Goal: Task Accomplishment & Management: Use online tool/utility

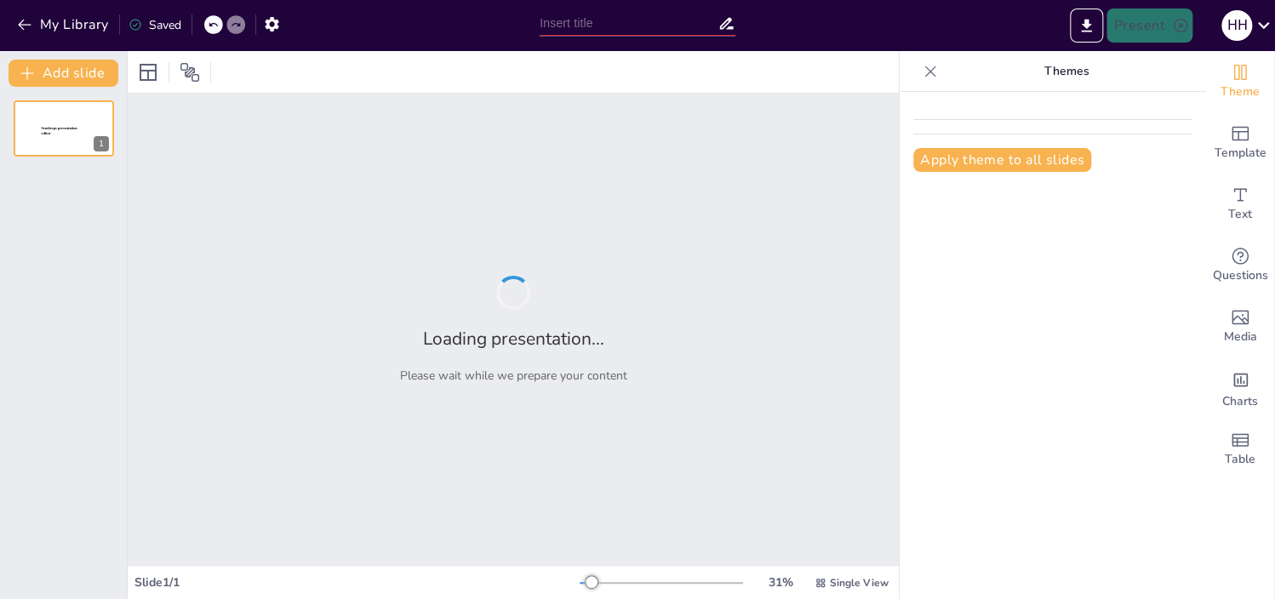
type input "Implementación de Soluciones Sostenibles en Diseño Eléctrico: Un Proyecto Trans…"
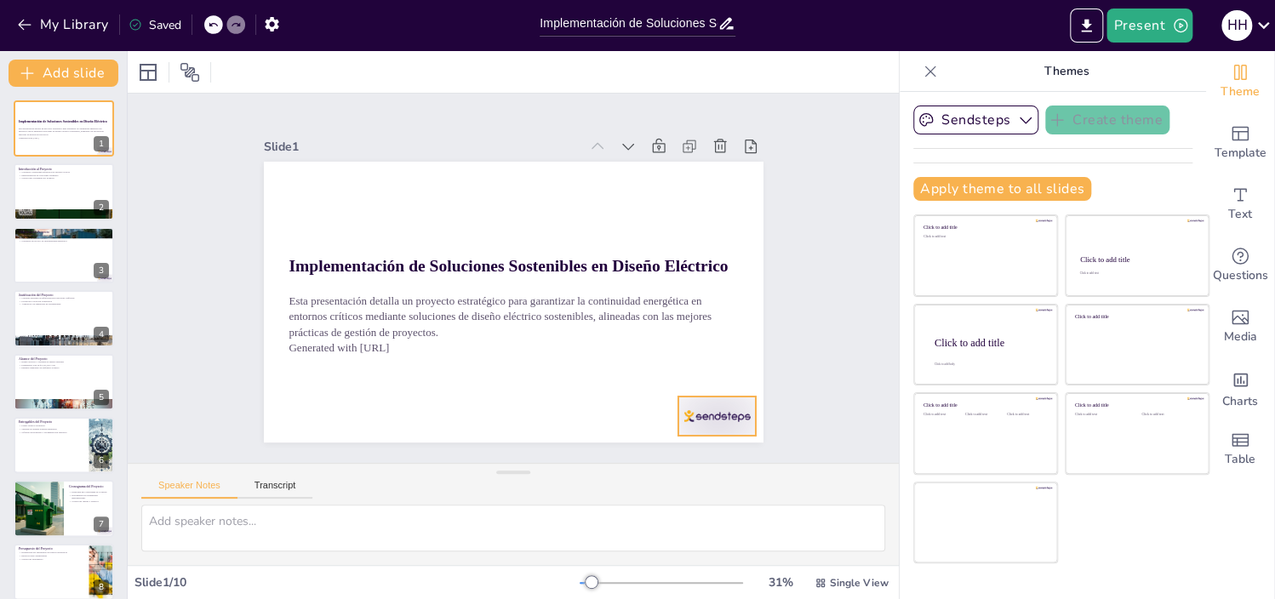
click at [683, 442] on div at bounding box center [664, 472] width 86 height 61
click at [46, 182] on div at bounding box center [64, 192] width 102 height 58
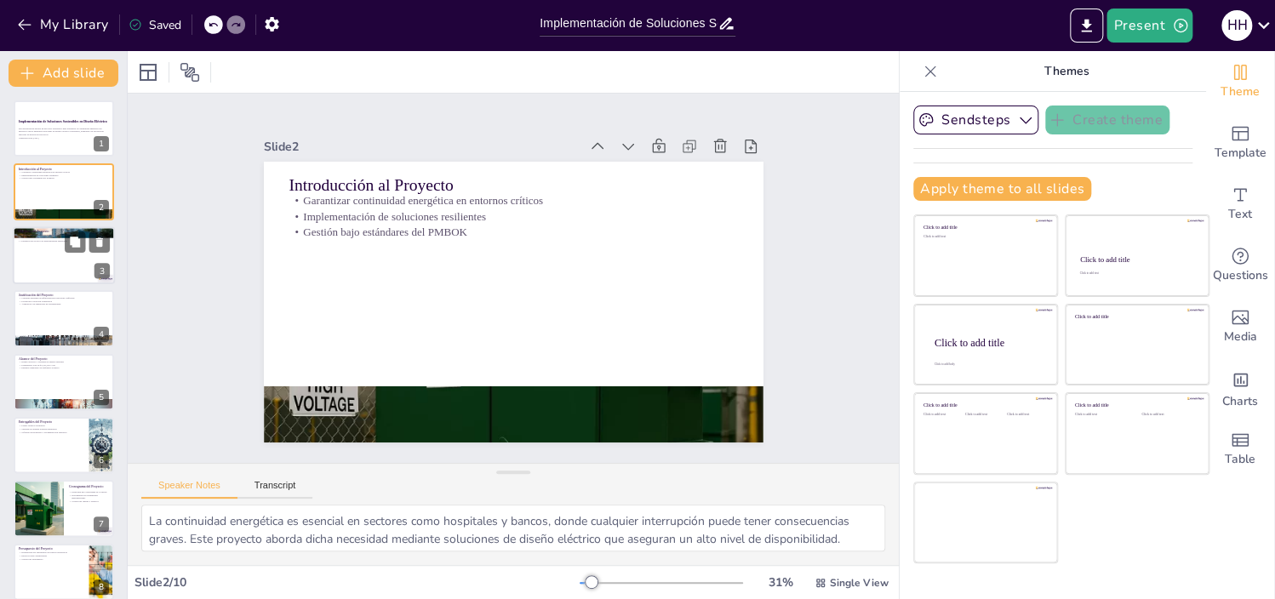
click at [47, 258] on div at bounding box center [64, 255] width 102 height 58
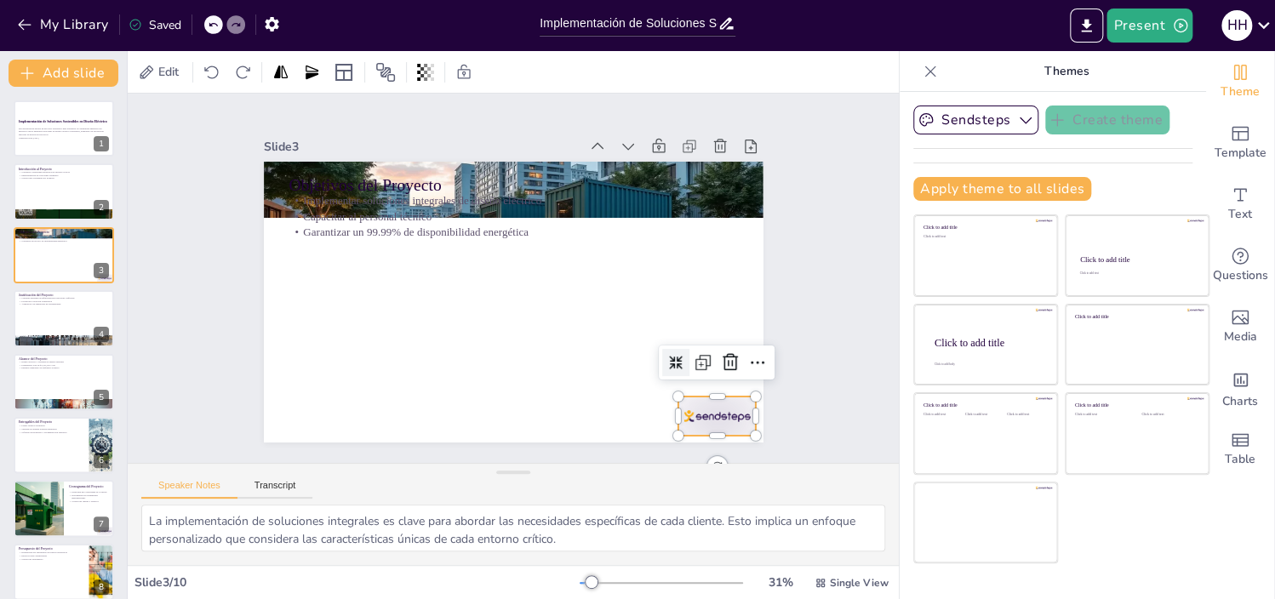
click at [680, 454] on div at bounding box center [643, 487] width 87 height 67
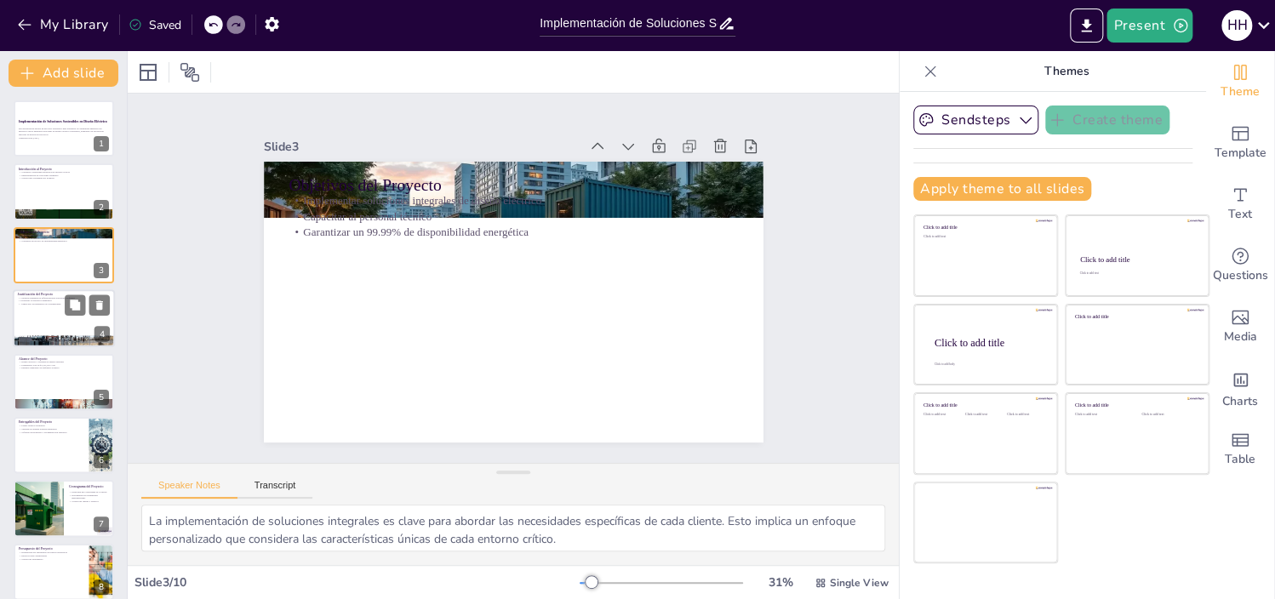
click at [54, 319] on div at bounding box center [64, 318] width 102 height 58
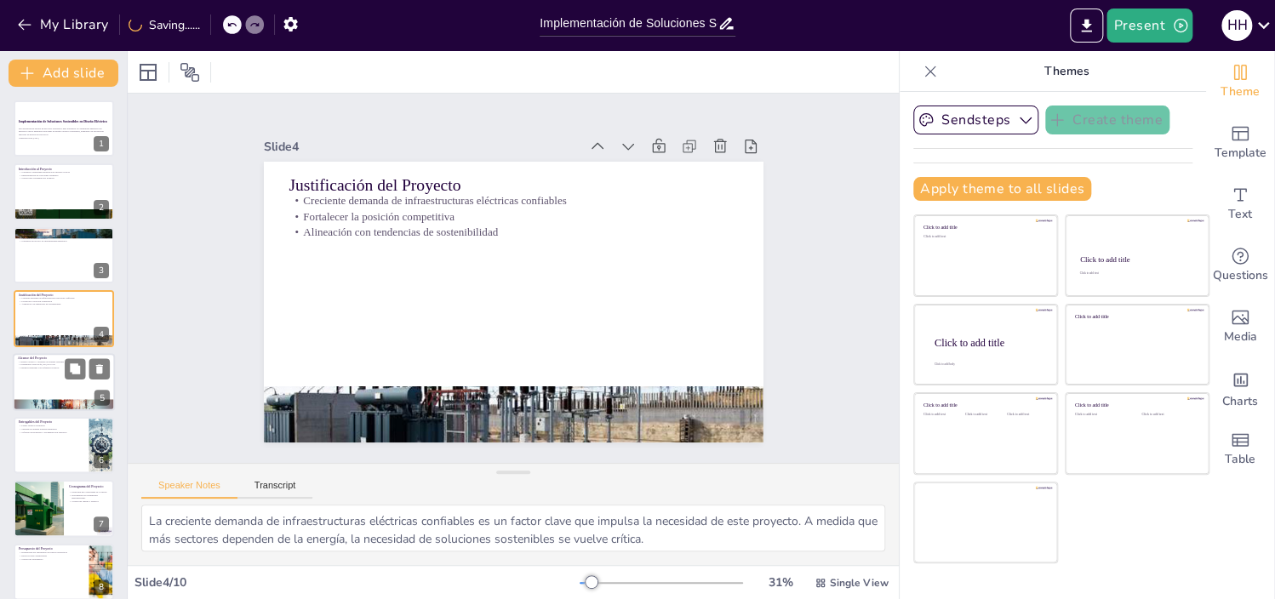
click at [52, 380] on div at bounding box center [64, 382] width 102 height 58
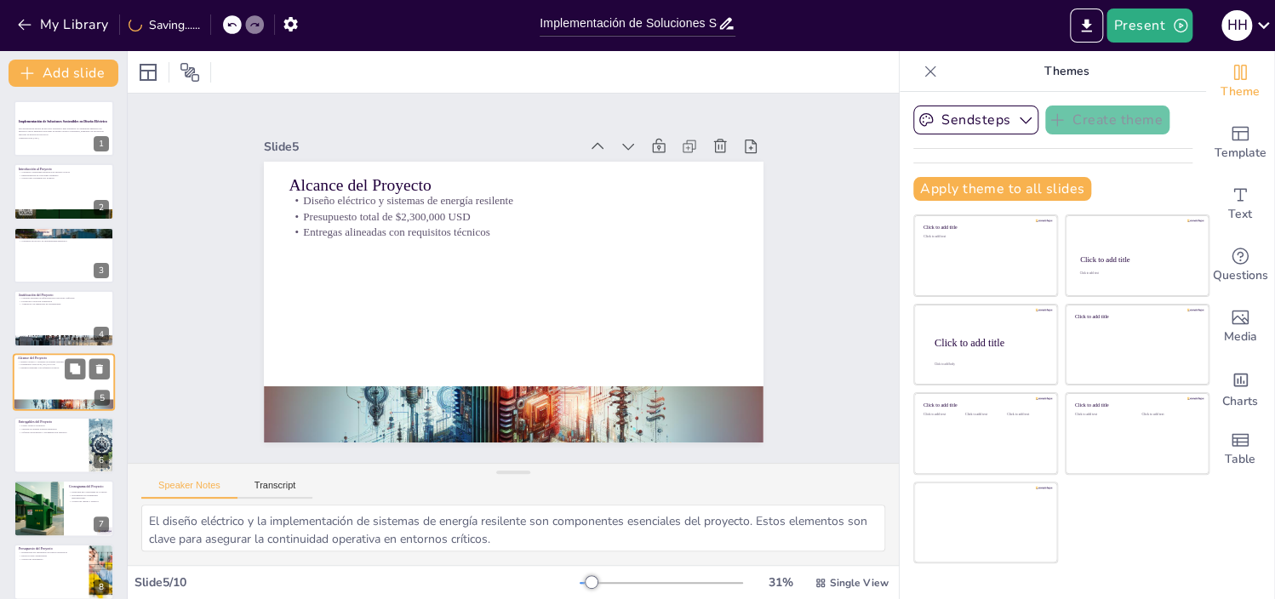
scroll to position [38, 0]
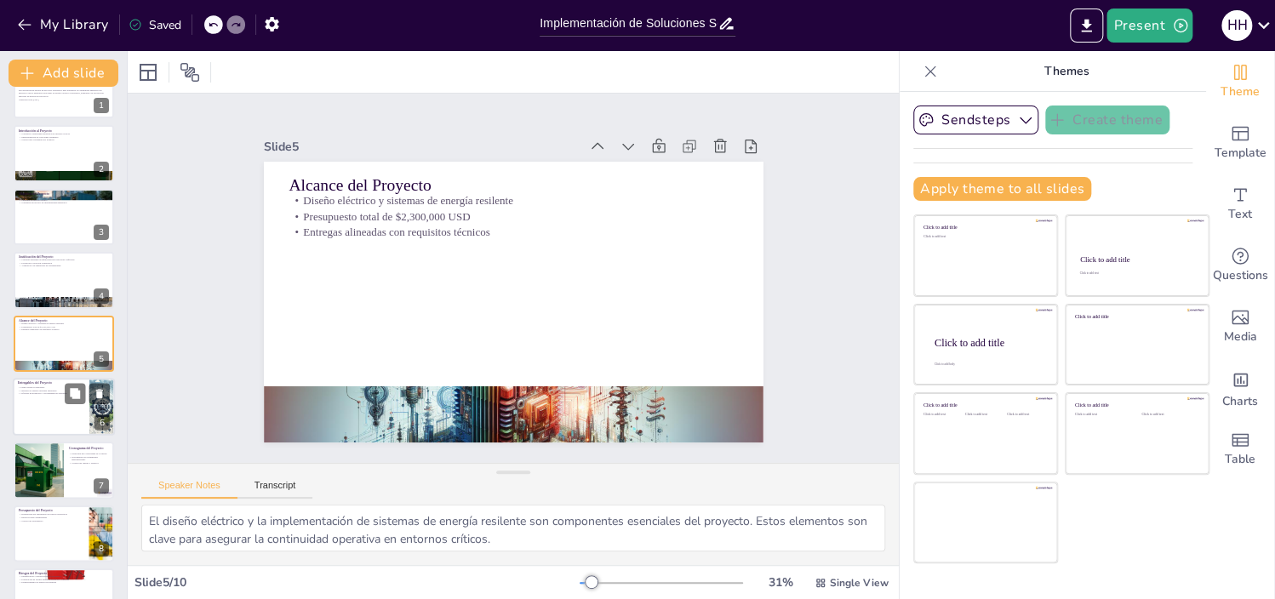
click at [51, 417] on div at bounding box center [64, 407] width 102 height 58
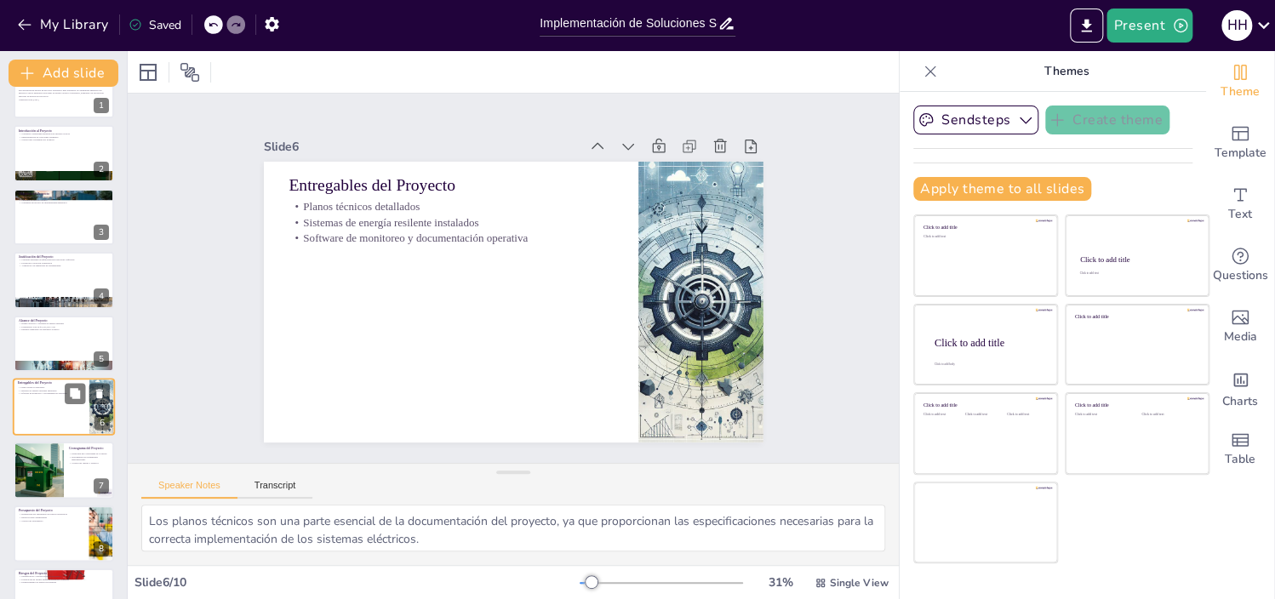
scroll to position [102, 0]
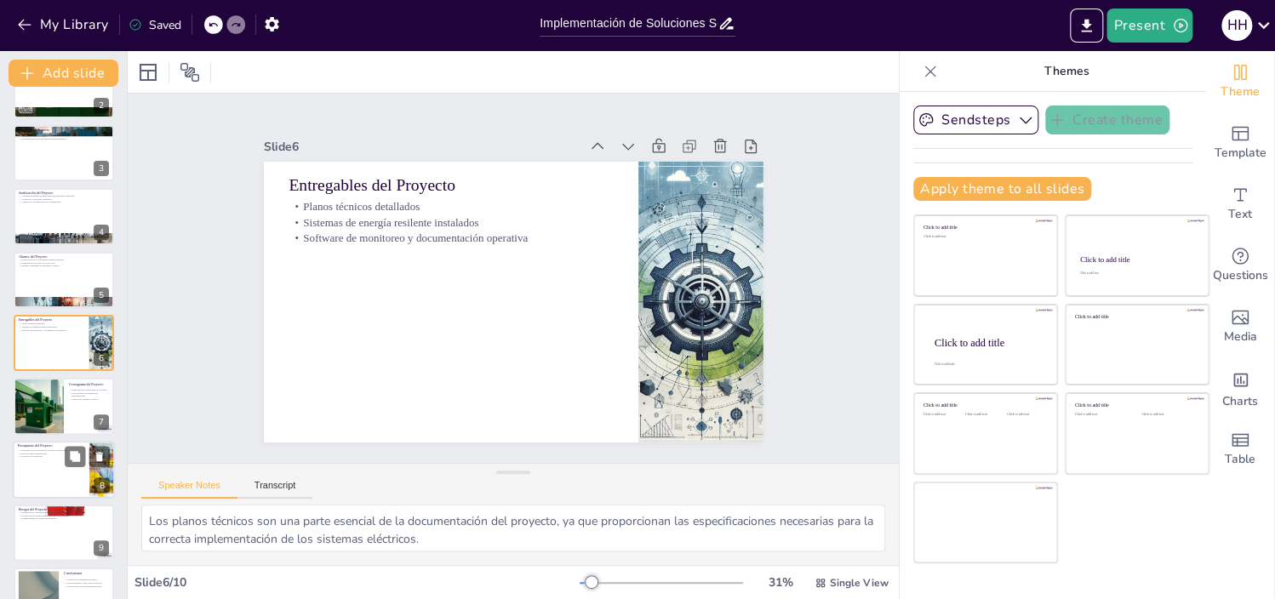
click at [51, 467] on div at bounding box center [64, 470] width 102 height 58
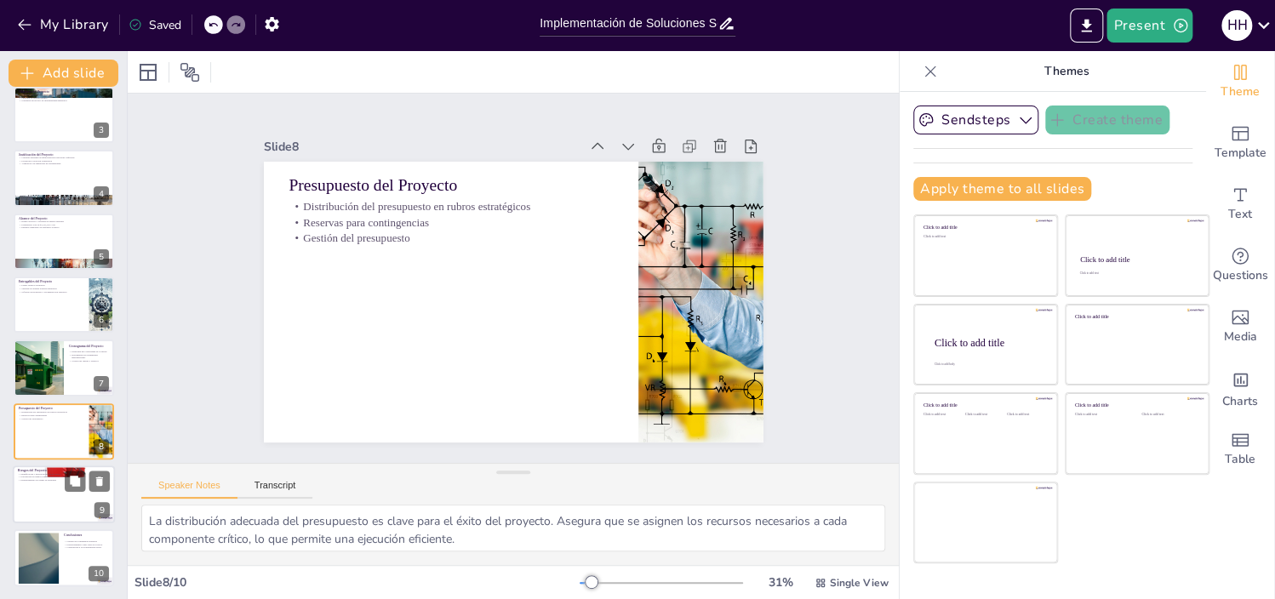
click at [48, 509] on div at bounding box center [64, 495] width 102 height 58
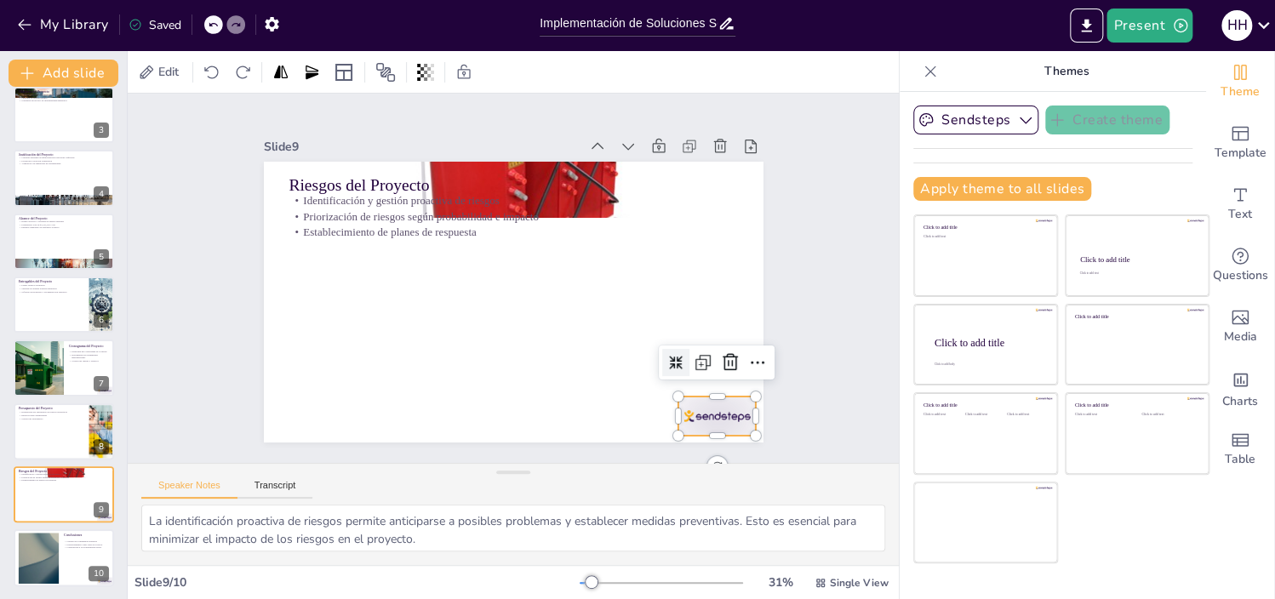
click at [713, 428] on div at bounding box center [684, 455] width 84 height 54
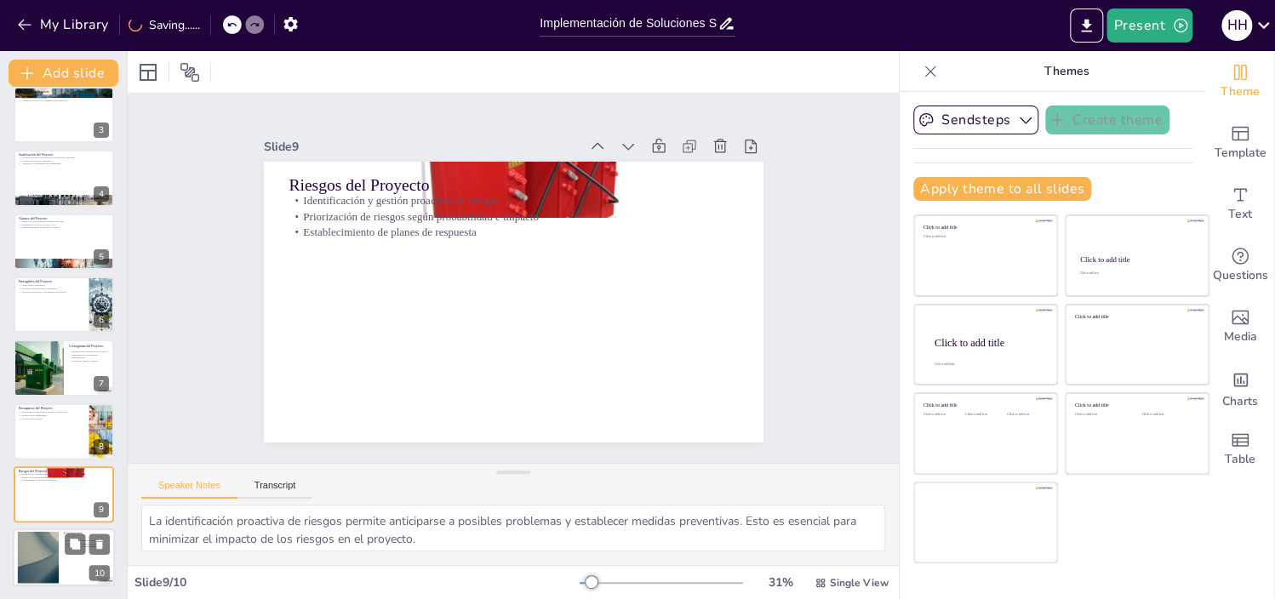
click at [37, 543] on div at bounding box center [38, 558] width 92 height 52
type textarea "La garantía de continuidad operativa es fundamental para sectores críticos. Est…"
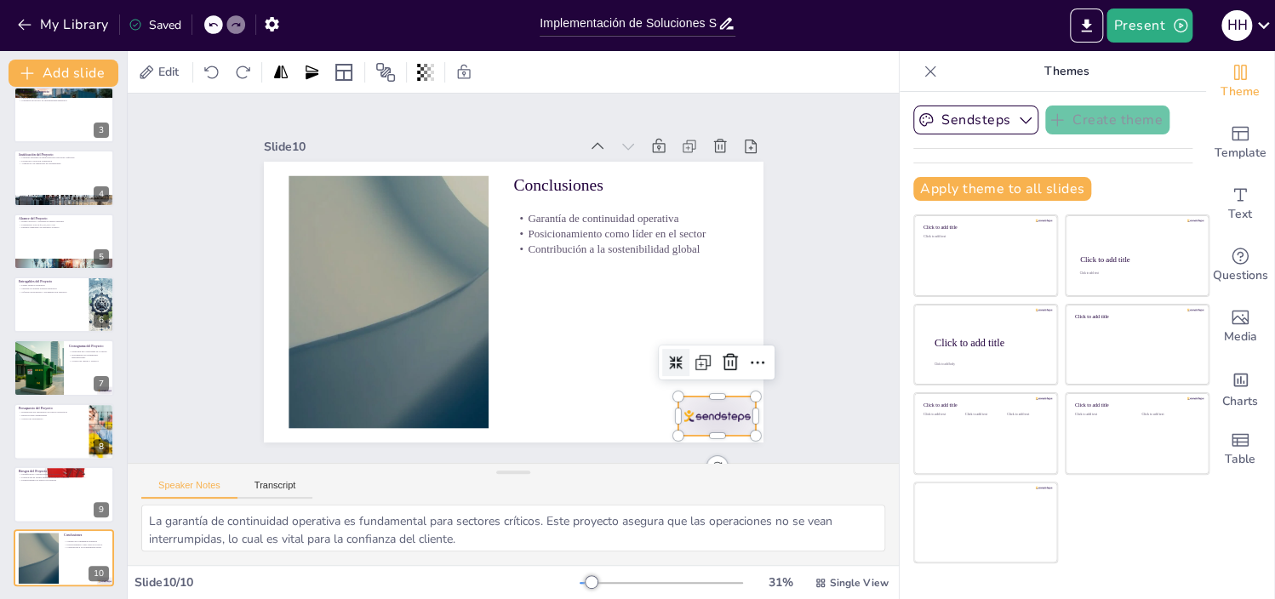
click at [664, 463] on div at bounding box center [620, 499] width 87 height 72
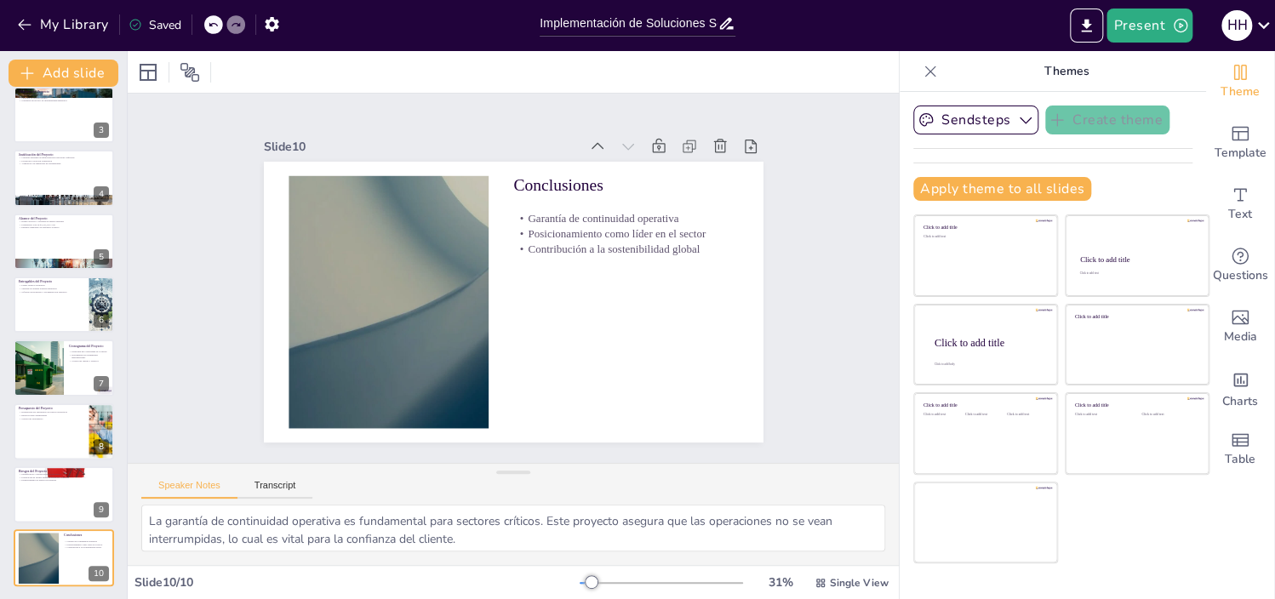
click at [152, 23] on div "Saved" at bounding box center [155, 25] width 53 height 16
click at [1089, 14] on button "Export to PowerPoint" at bounding box center [1086, 26] width 33 height 34
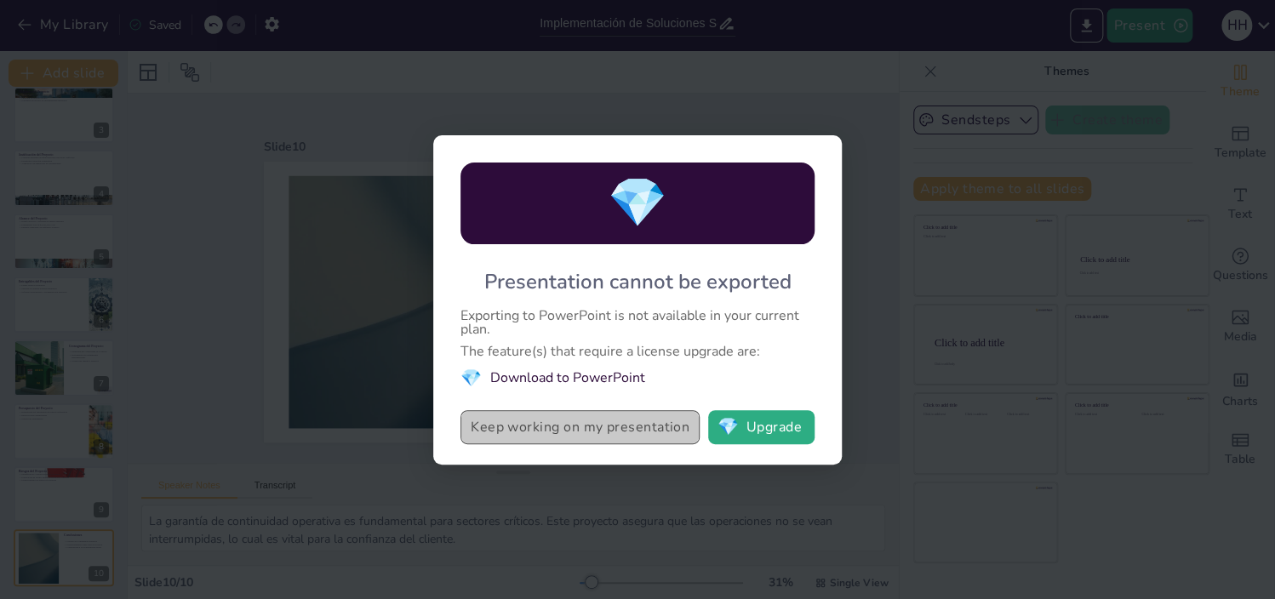
click at [608, 424] on button "Keep working on my presentation" at bounding box center [579, 427] width 239 height 34
